Goal: Navigation & Orientation: Understand site structure

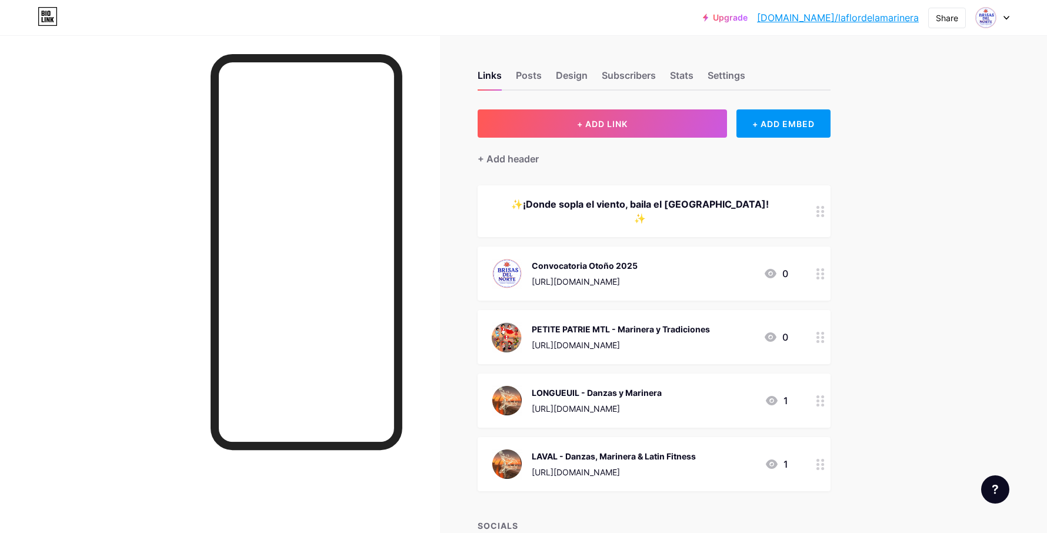
scroll to position [104, 0]
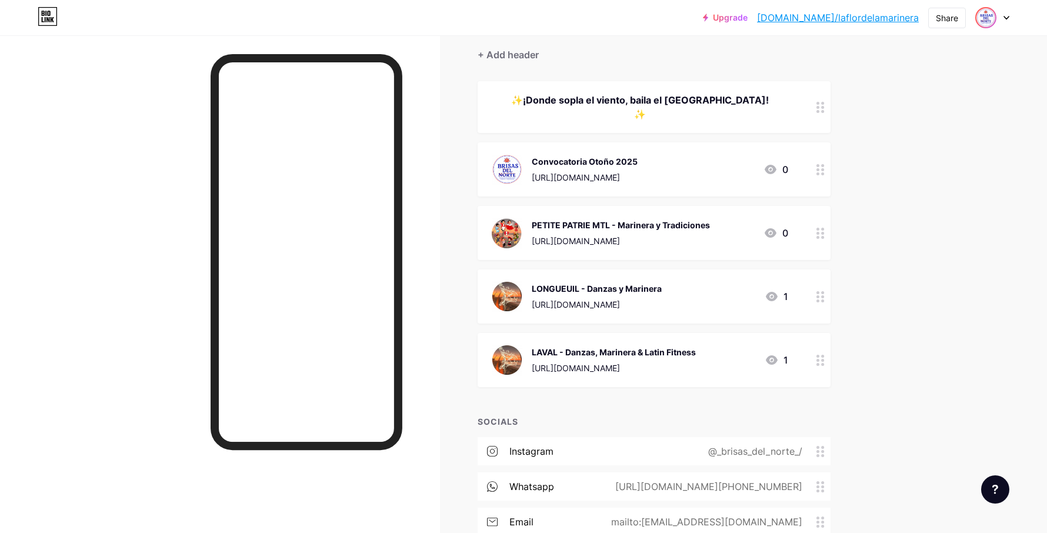
click at [988, 16] on img at bounding box center [985, 17] width 19 height 19
click at [918, 135] on link "Account settings" at bounding box center [936, 134] width 146 height 32
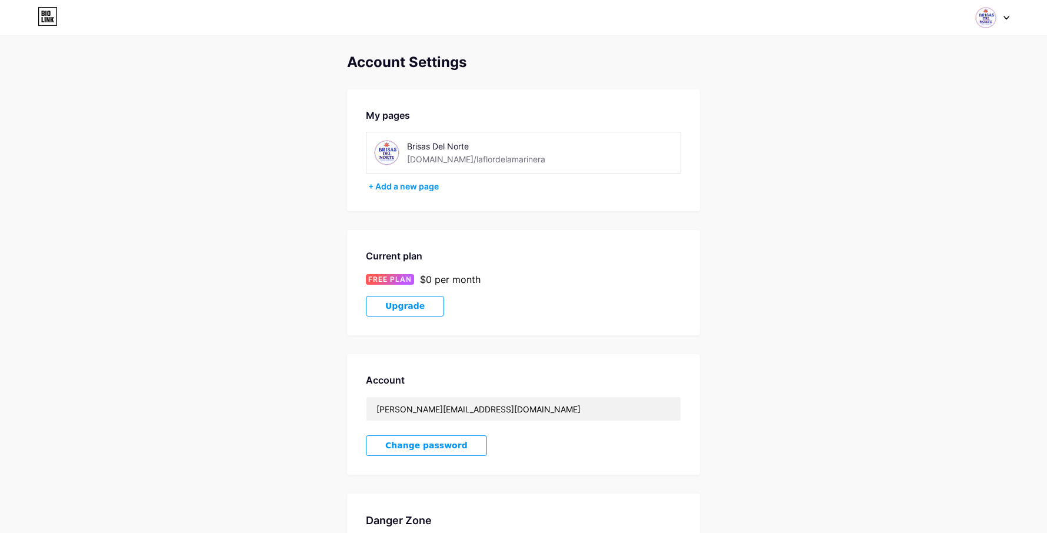
click at [999, 20] on div at bounding box center [992, 17] width 34 height 21
click at [901, 133] on link "Dashboard" at bounding box center [936, 134] width 146 height 32
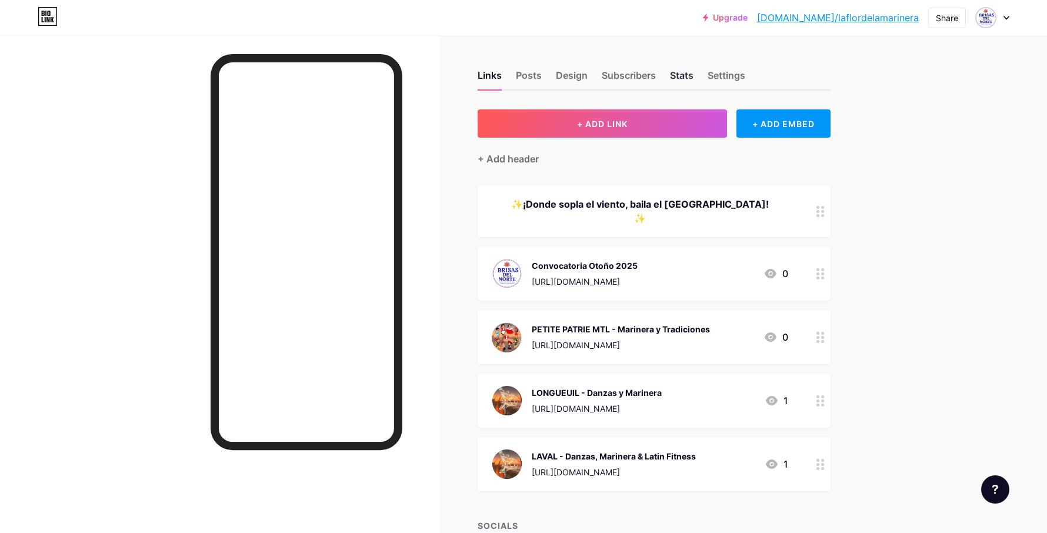
click at [687, 75] on div "Stats" at bounding box center [682, 78] width 24 height 21
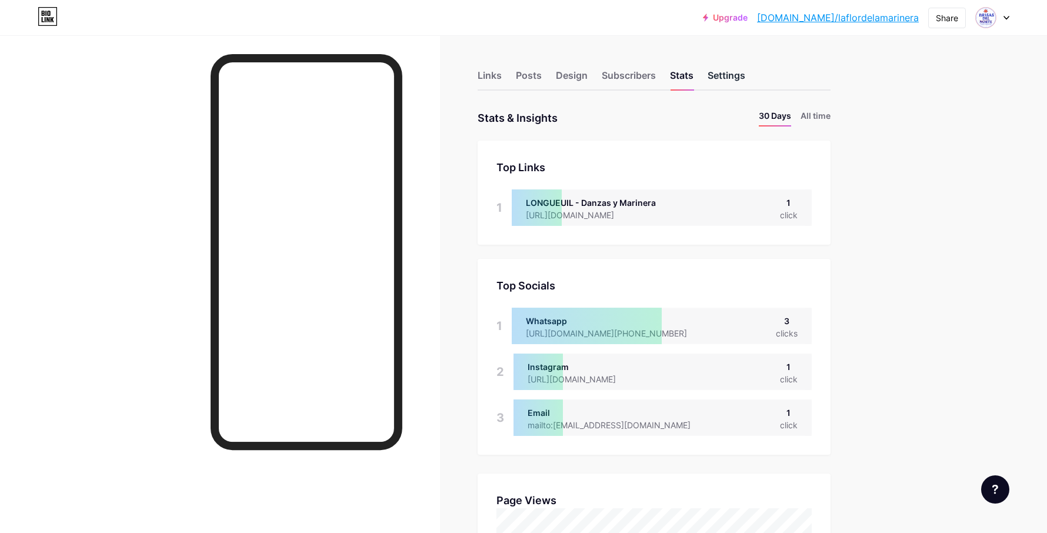
click at [738, 69] on div "Settings" at bounding box center [727, 78] width 38 height 21
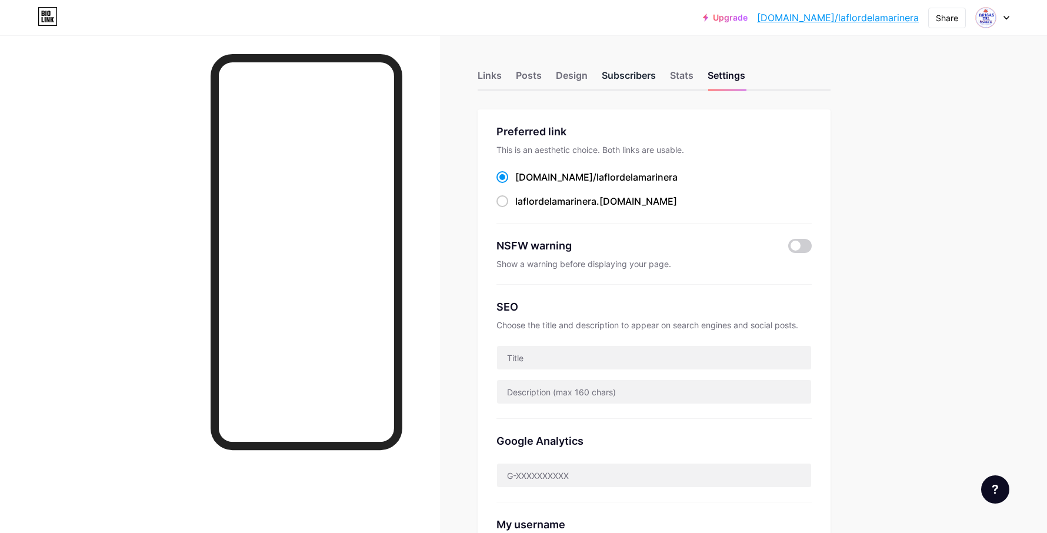
click at [636, 78] on div "Subscribers" at bounding box center [629, 78] width 54 height 21
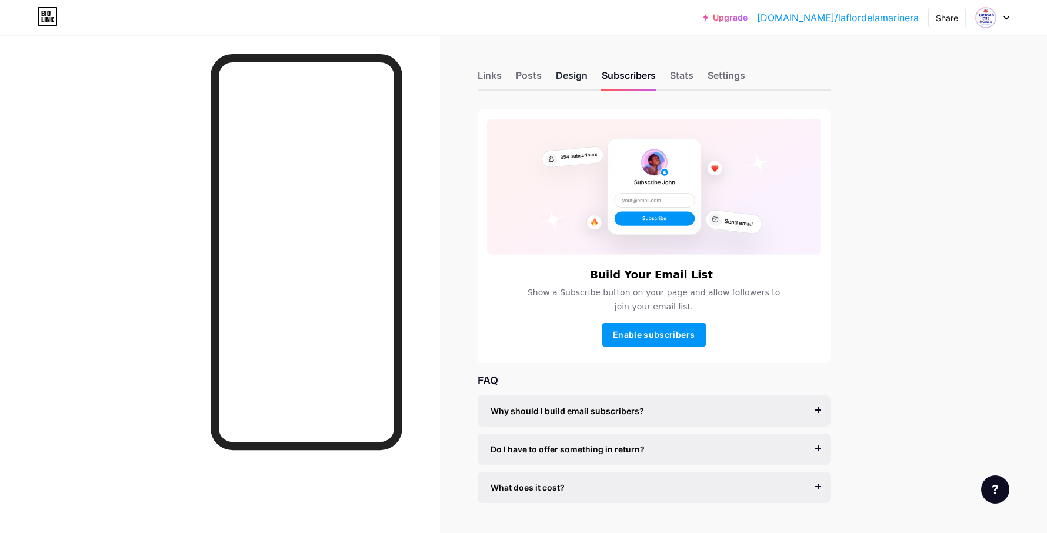
click at [577, 74] on div "Design" at bounding box center [572, 78] width 32 height 21
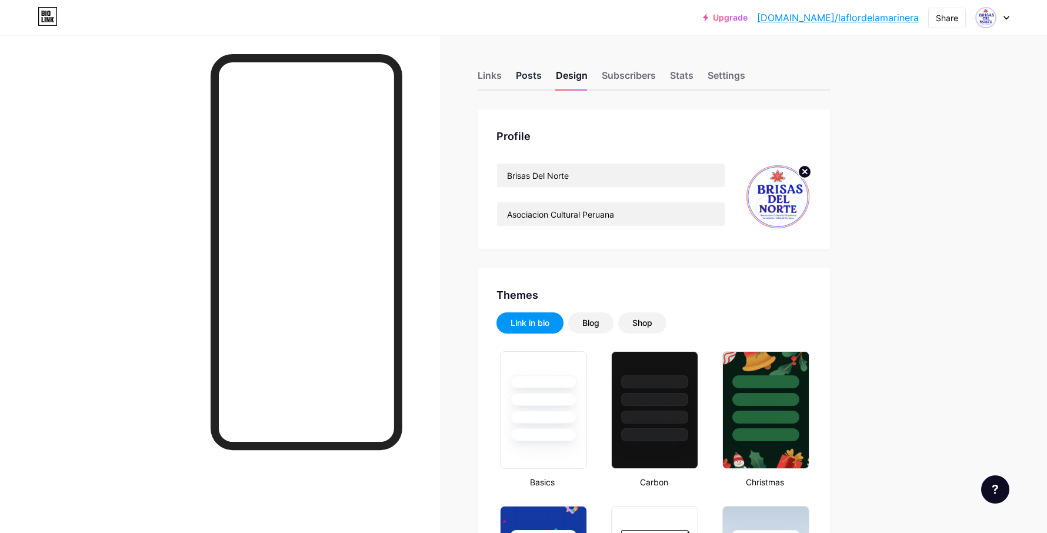
click at [530, 75] on div "Posts" at bounding box center [529, 78] width 26 height 21
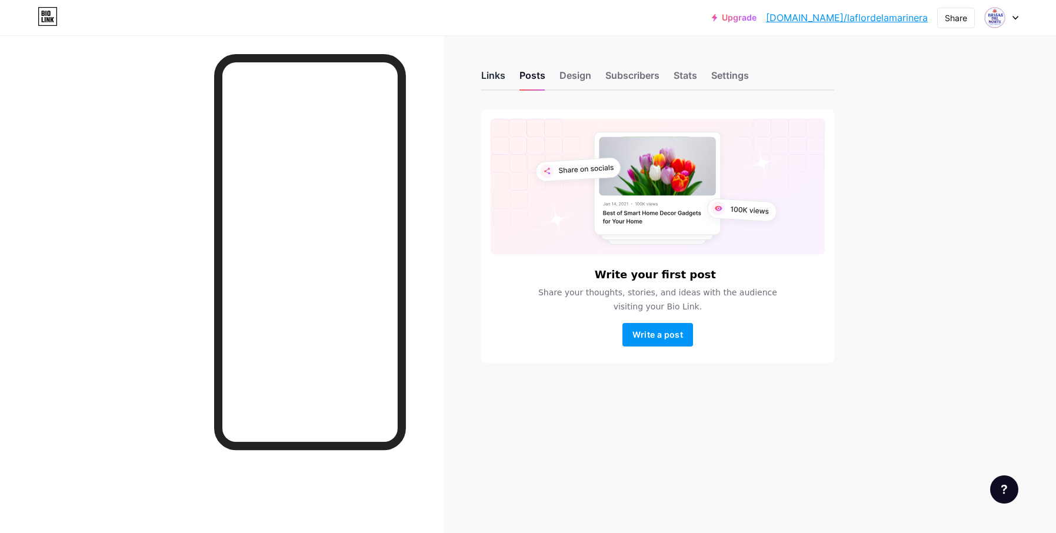
click at [485, 74] on div "Links" at bounding box center [493, 78] width 24 height 21
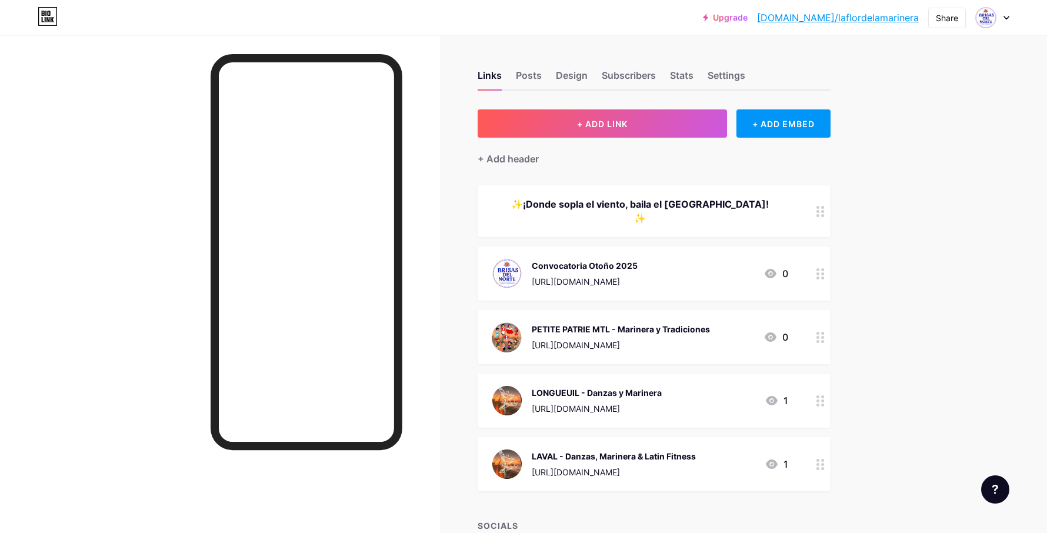
click at [819, 258] on div at bounding box center [821, 273] width 20 height 54
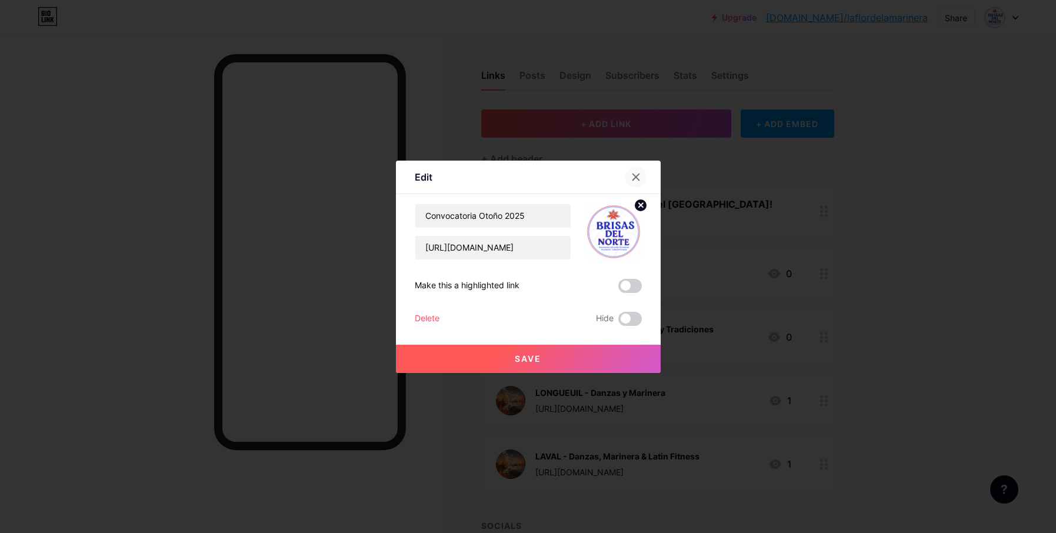
click at [632, 177] on icon at bounding box center [635, 176] width 9 height 9
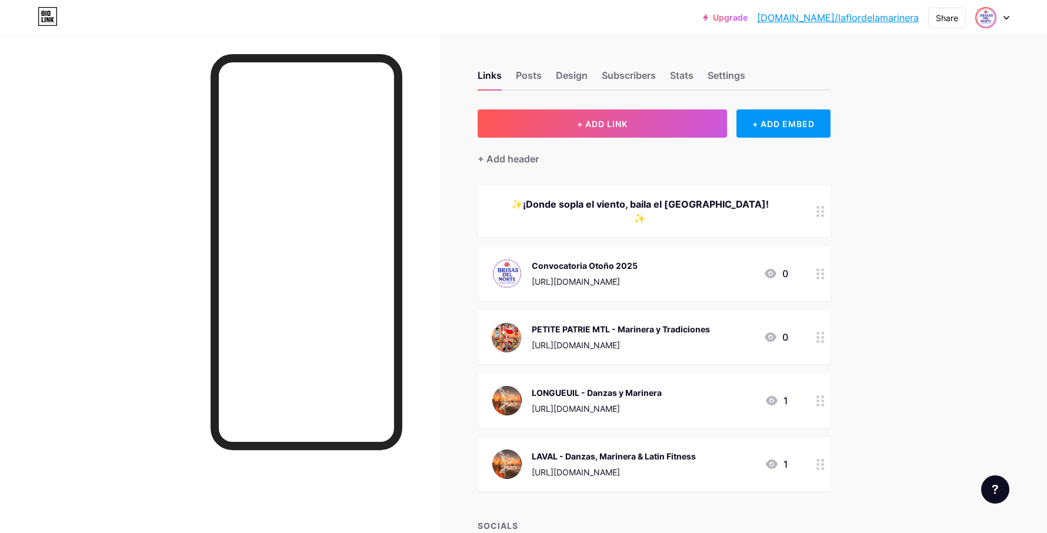
click at [986, 19] on img at bounding box center [985, 17] width 19 height 19
click at [1005, 19] on icon at bounding box center [1007, 18] width 6 height 4
click at [909, 136] on link "Account settings" at bounding box center [936, 134] width 146 height 32
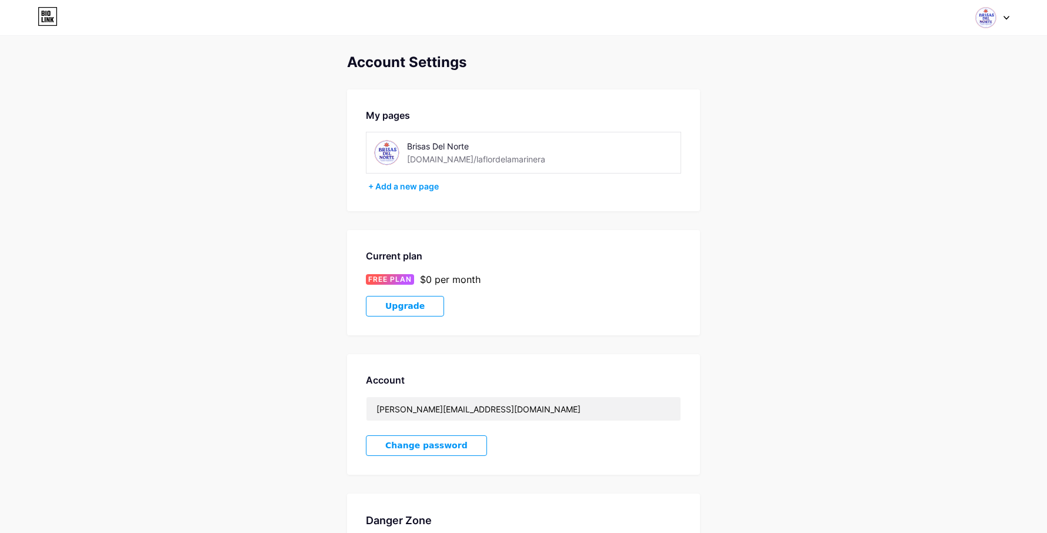
click at [46, 19] on icon at bounding box center [47, 19] width 3 height 5
